Goal: Entertainment & Leisure: Consume media (video, audio)

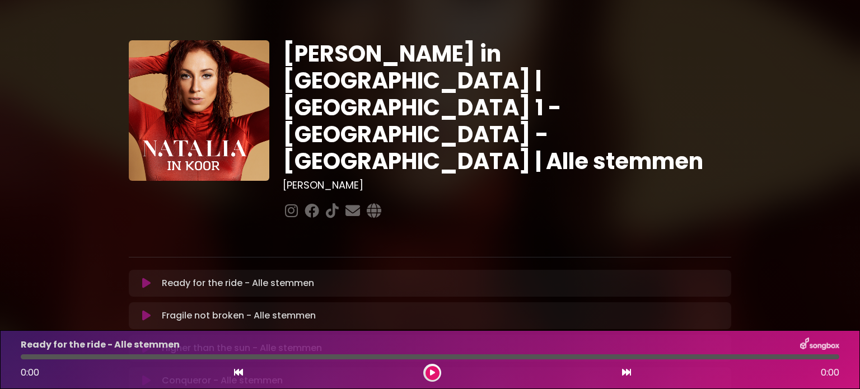
click at [143, 278] on icon at bounding box center [146, 283] width 8 height 11
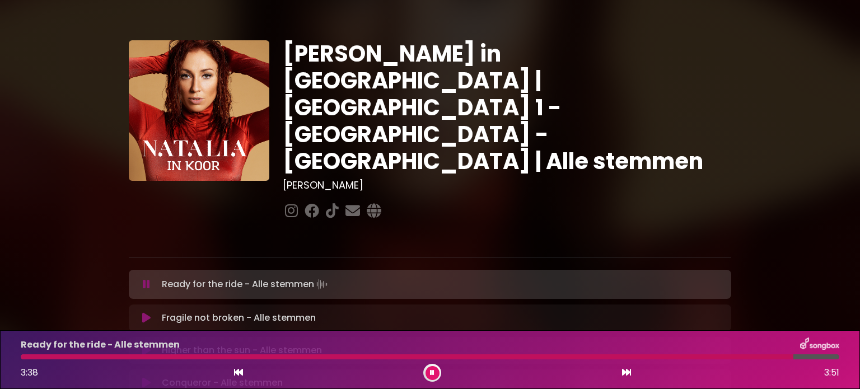
click at [429, 380] on div at bounding box center [433, 373] width 18 height 18
click at [432, 376] on icon at bounding box center [432, 373] width 4 height 7
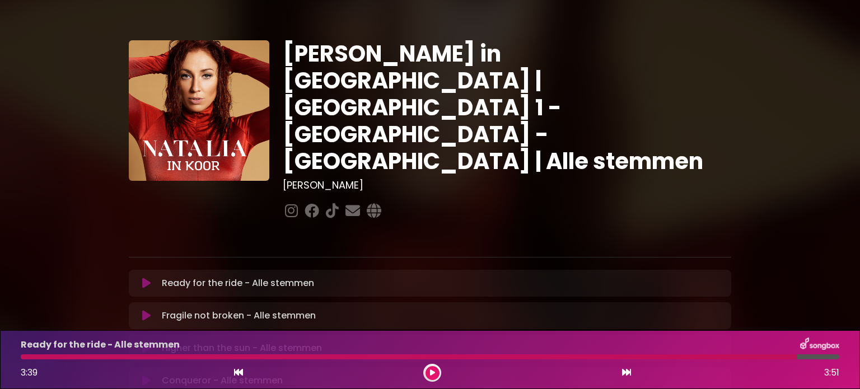
click at [26, 359] on div at bounding box center [409, 357] width 777 height 5
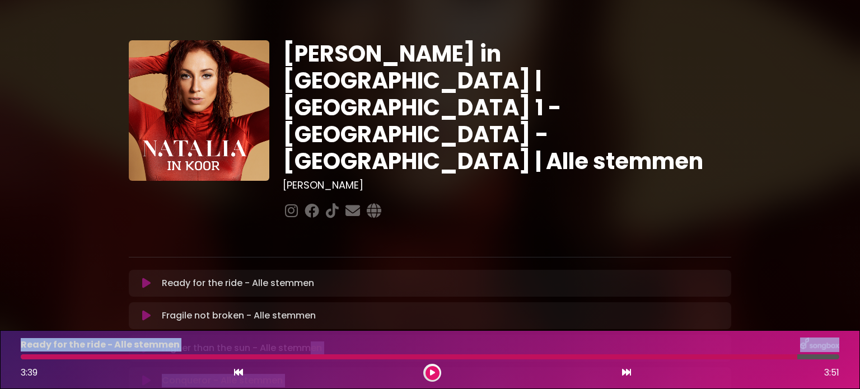
drag, startPoint x: 796, startPoint y: 356, endPoint x: 82, endPoint y: 347, distance: 713.8
click at [292, 295] on div "[PERSON_NAME] in [GEOGRAPHIC_DATA] | [GEOGRAPHIC_DATA] 1 - [GEOGRAPHIC_DATA] - …" at bounding box center [430, 343] width 860 height 660
click at [17, 356] on div at bounding box center [430, 357] width 832 height 5
click at [236, 376] on icon at bounding box center [238, 372] width 9 height 9
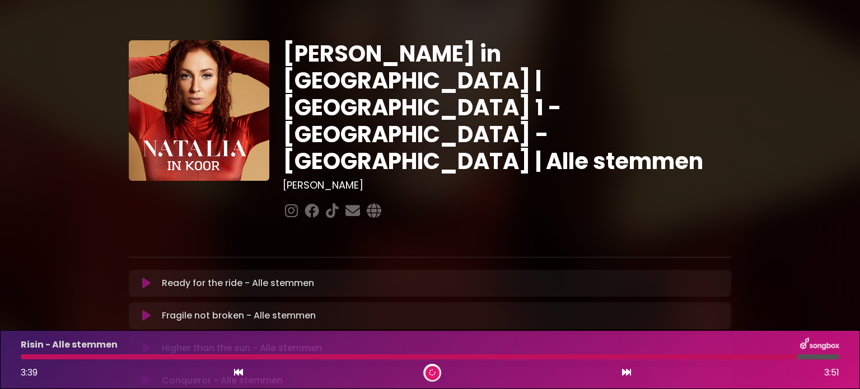
click at [146, 270] on div "Ready for the ride - Alle stemmen Loading Track... Your Feedback" at bounding box center [430, 283] width 603 height 27
click at [145, 270] on div "Ready for the ride - Alle stemmen Loading Track... Your Feedback" at bounding box center [430, 283] width 603 height 27
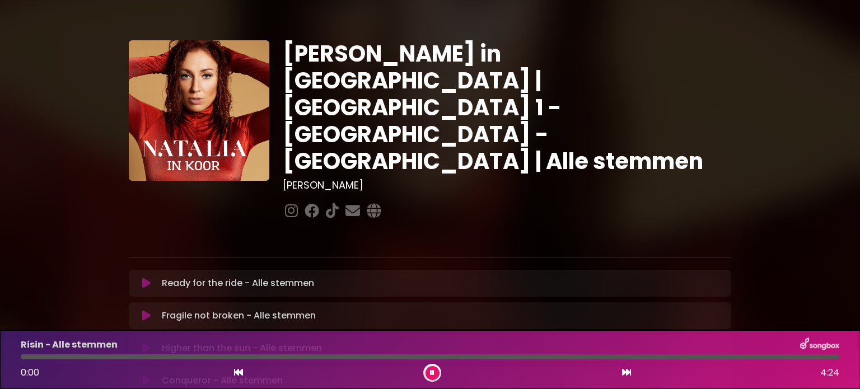
click at [145, 270] on div "Ready for the ride - Alle stemmen Loading Track... Your Feedback" at bounding box center [430, 283] width 603 height 27
click at [144, 278] on icon at bounding box center [146, 283] width 8 height 11
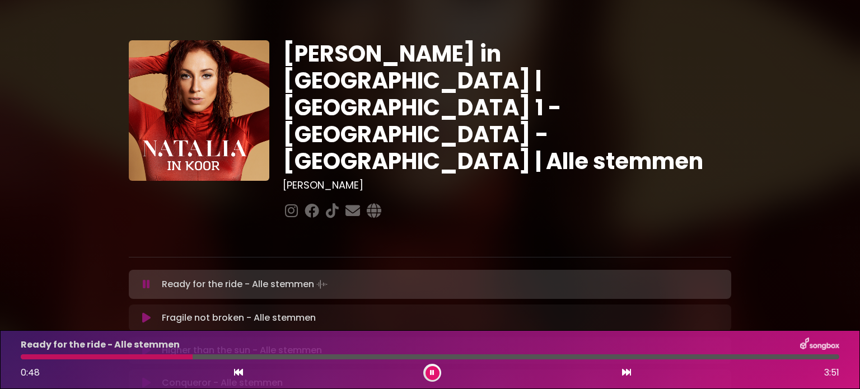
click at [430, 373] on button at bounding box center [433, 373] width 14 height 14
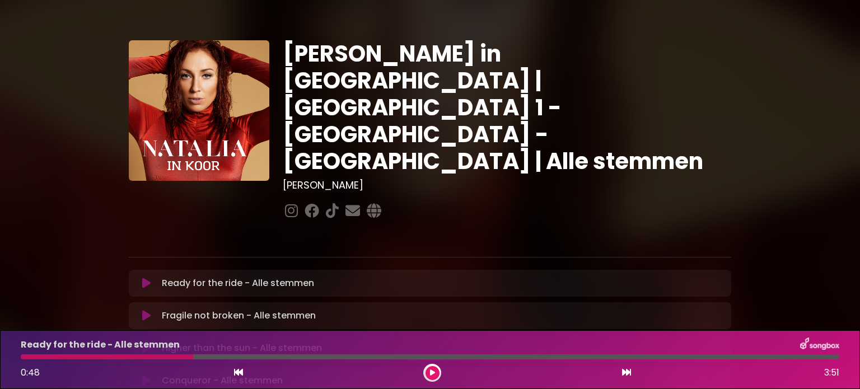
click at [145, 310] on icon at bounding box center [146, 315] width 8 height 11
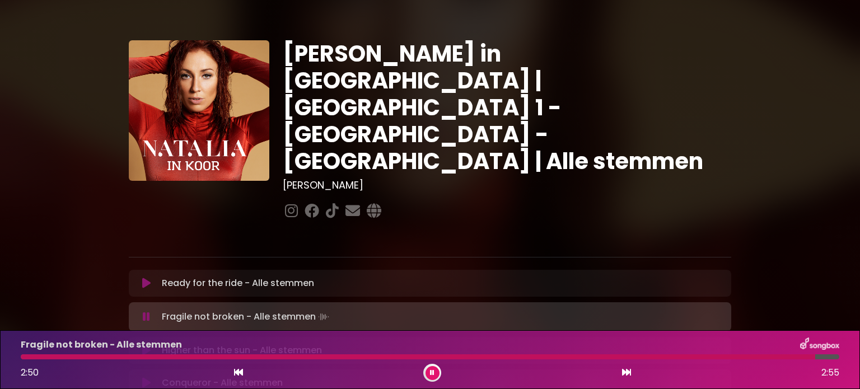
click at [430, 375] on icon at bounding box center [433, 373] width 8 height 7
